Goal: Find specific page/section: Find specific page/section

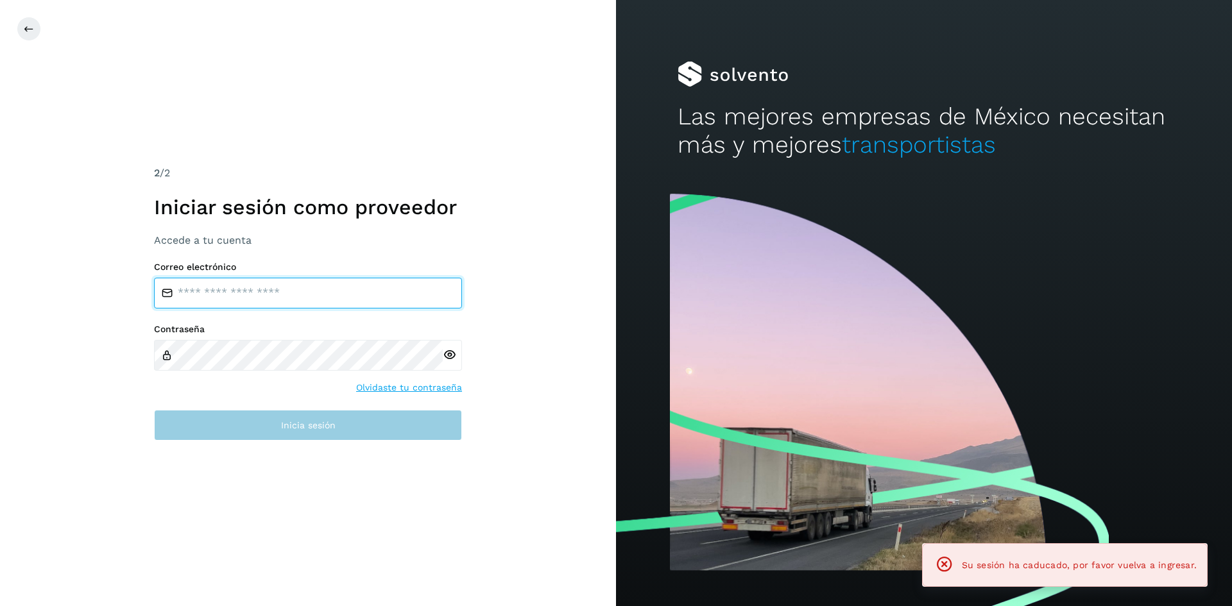
type input "**********"
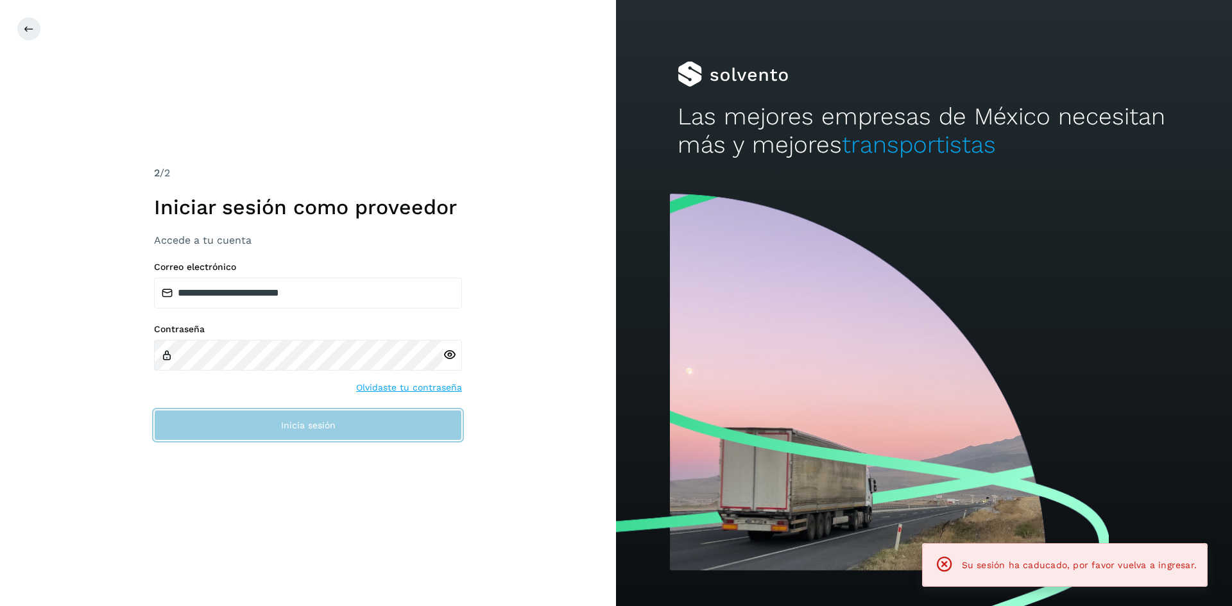
click at [281, 426] on span "Inicia sesión" at bounding box center [308, 425] width 55 height 9
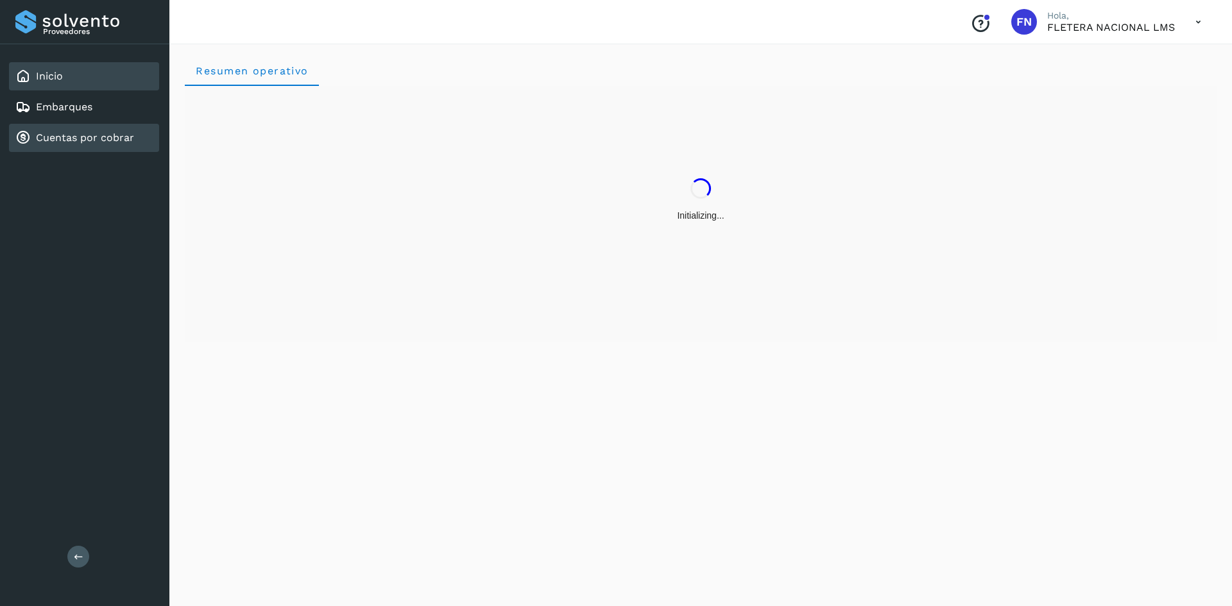
click at [103, 139] on link "Cuentas por cobrar" at bounding box center [85, 138] width 98 height 12
